Goal: Check status: Check status

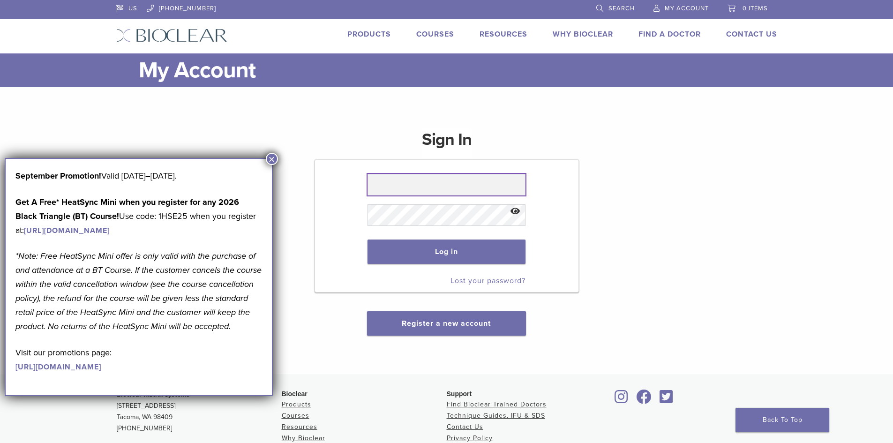
type input "**********"
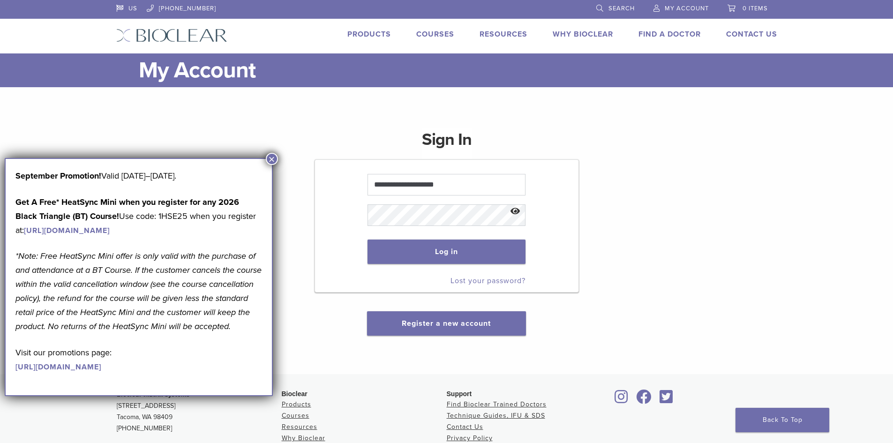
click at [446, 268] on p "Log in" at bounding box center [446, 251] width 158 height 43
click at [447, 255] on button "Log in" at bounding box center [446, 251] width 158 height 24
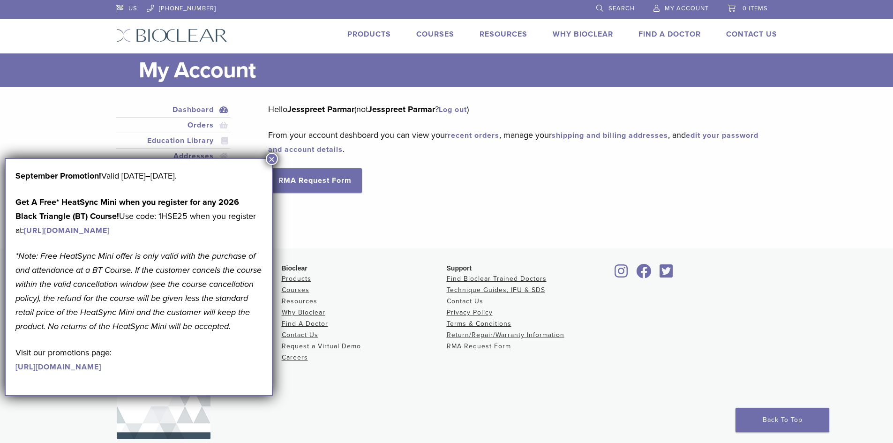
click at [270, 156] on button "×" at bounding box center [272, 159] width 12 height 12
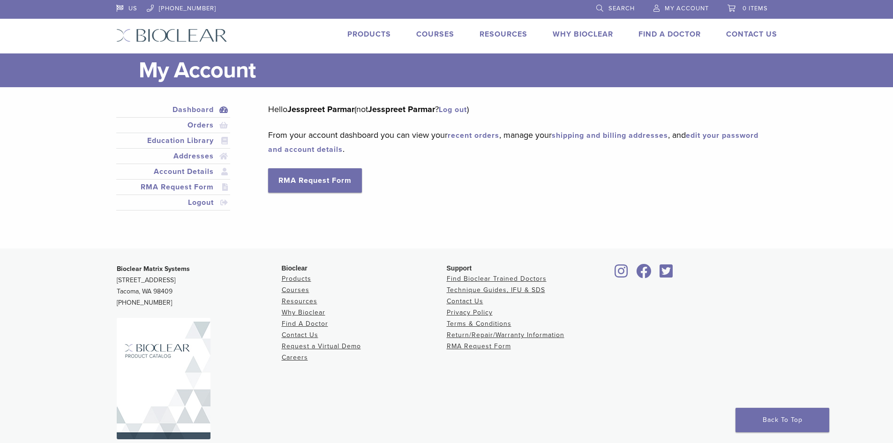
click at [673, 7] on span "My Account" at bounding box center [686, 8] width 44 height 7
click at [192, 124] on link "Orders" at bounding box center [173, 124] width 111 height 11
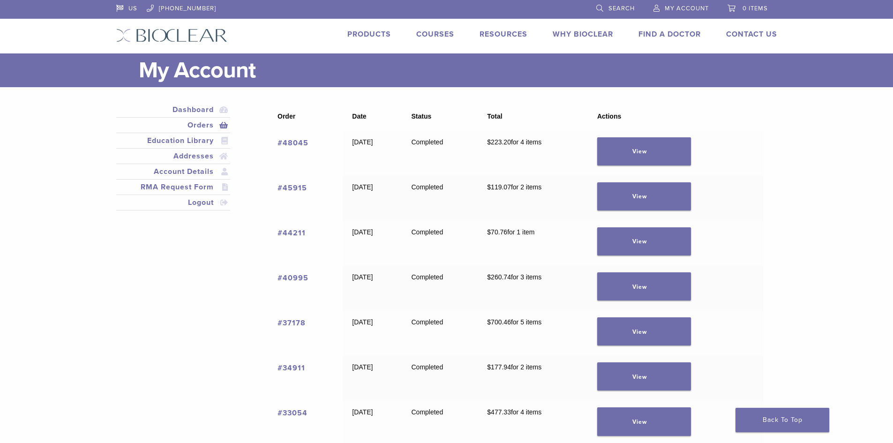
click at [293, 144] on link "#48045" at bounding box center [292, 142] width 31 height 9
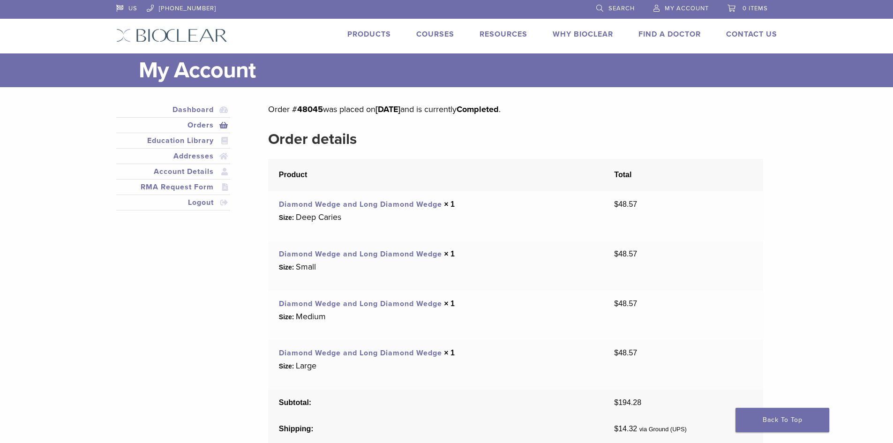
click at [301, 305] on link "Diamond Wedge and Long Diamond Wedge" at bounding box center [360, 303] width 163 height 9
